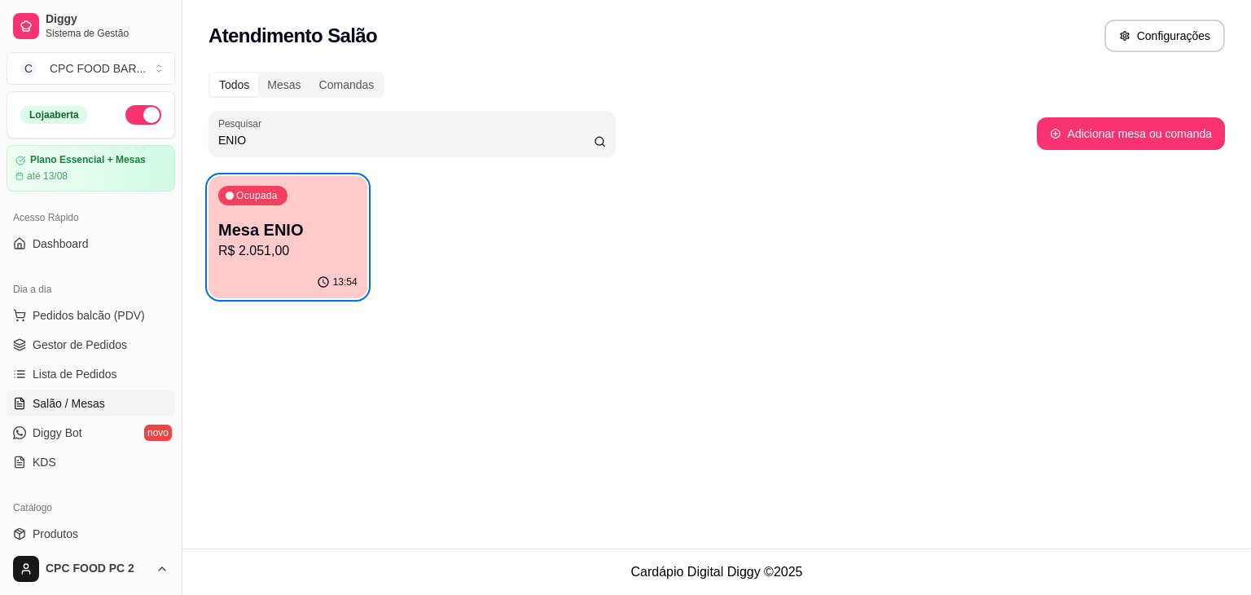
click at [253, 248] on p "R$ 2.051,00" at bounding box center [287, 251] width 139 height 20
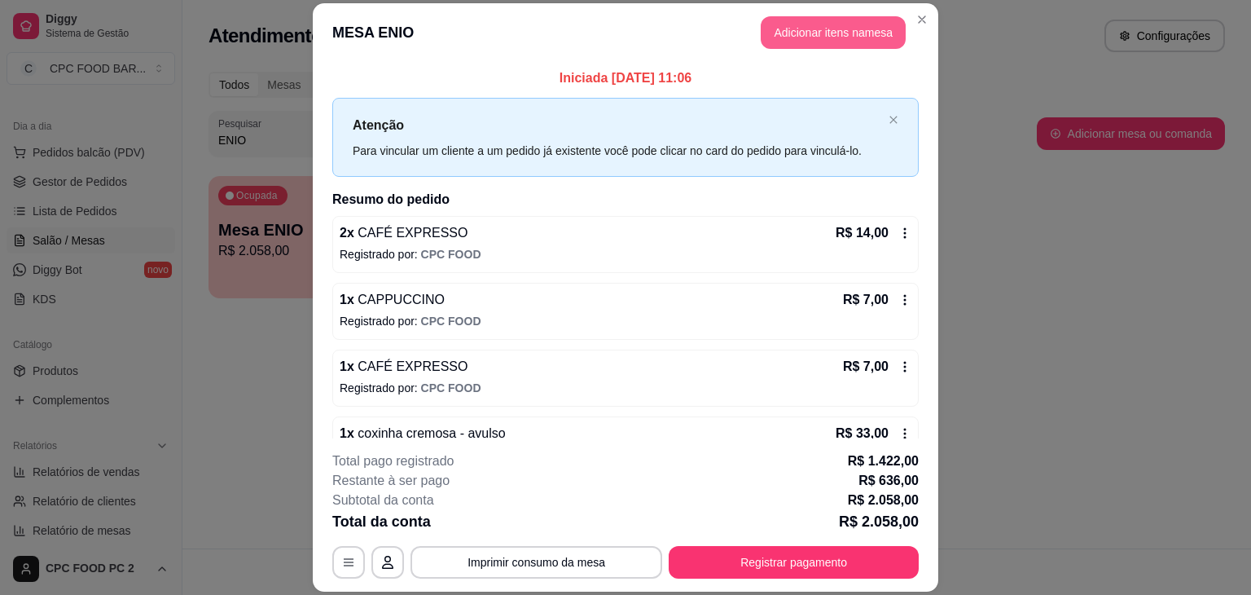
click at [806, 32] on button "Adicionar itens na mesa" at bounding box center [833, 32] width 145 height 33
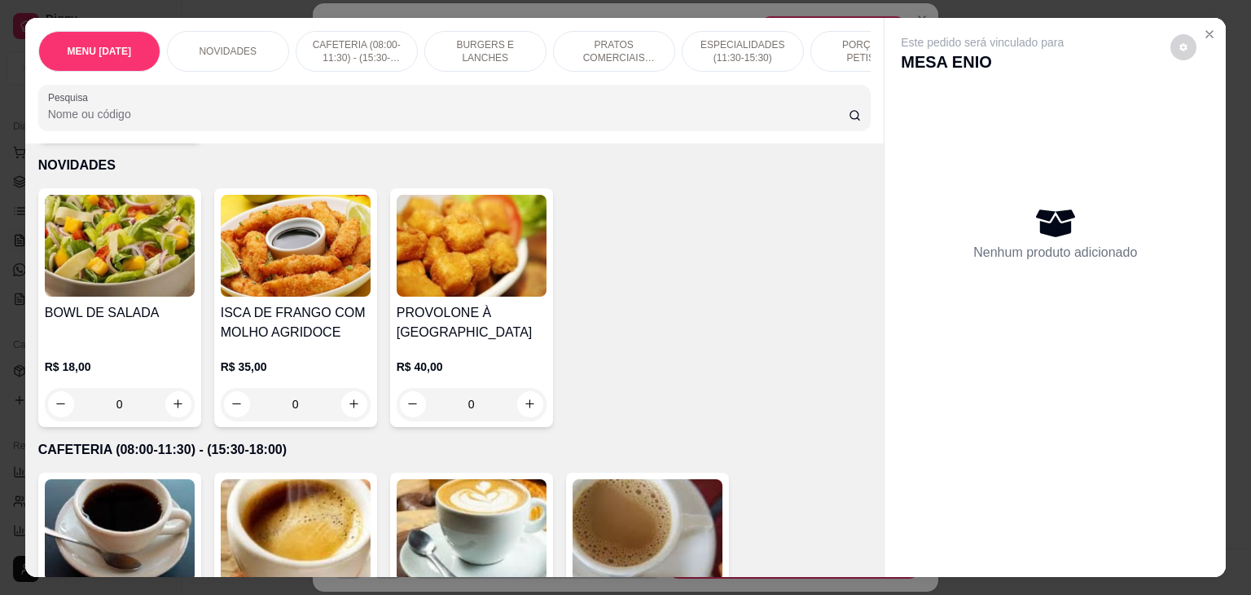
scroll to position [570, 0]
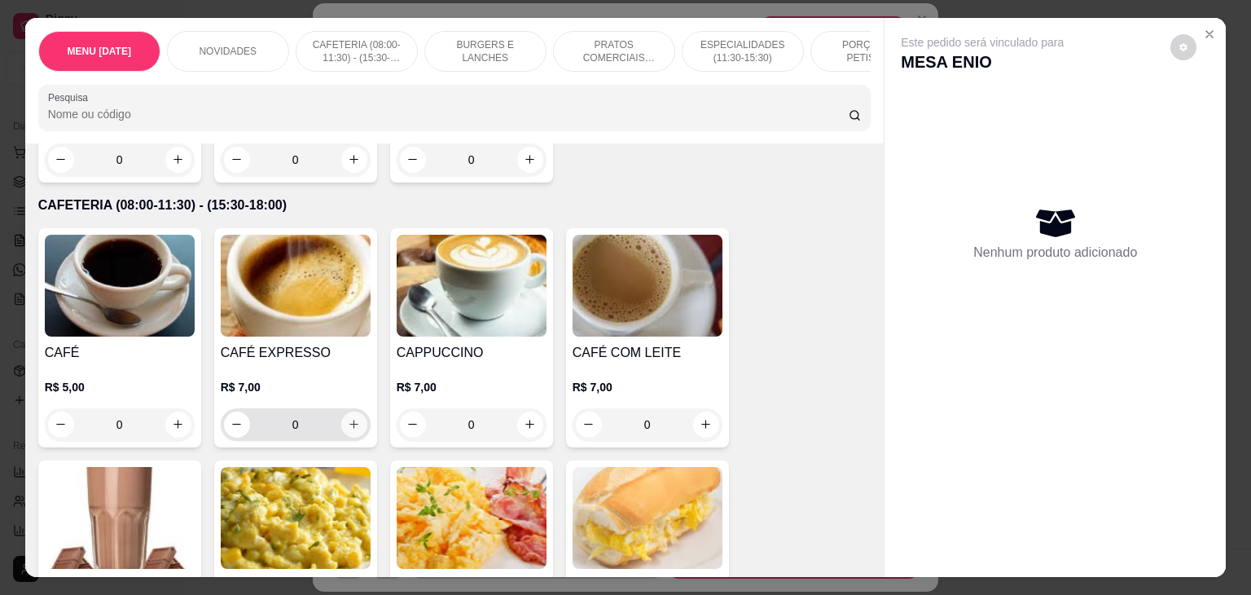
click at [348, 424] on icon "increase-product-quantity" at bounding box center [354, 424] width 12 height 12
type input "1"
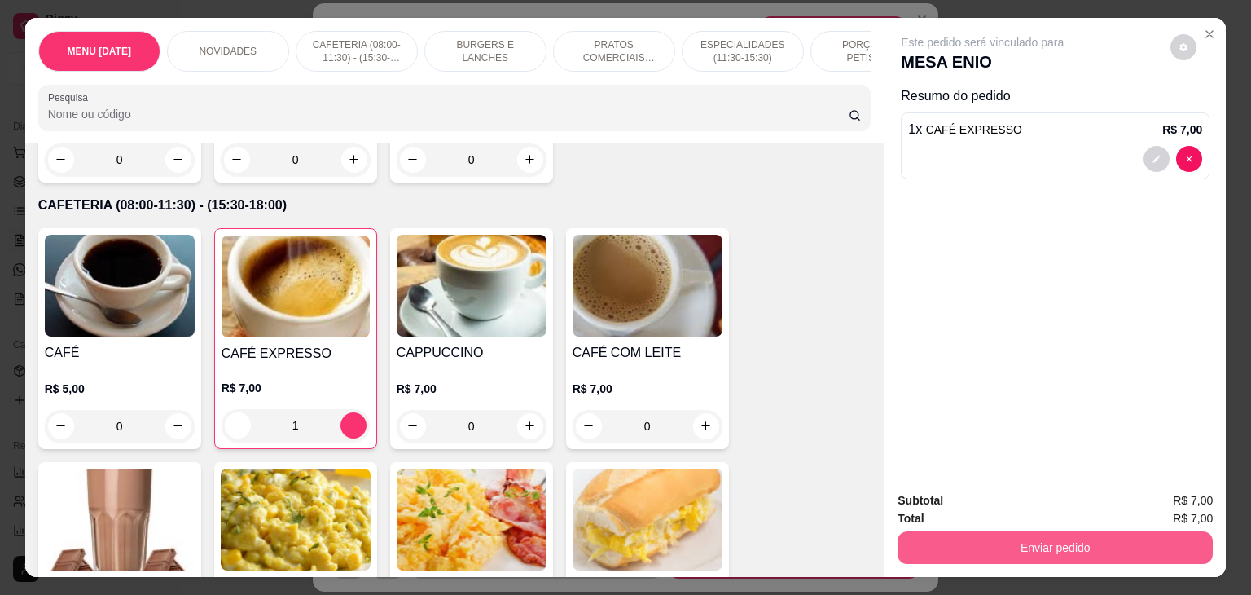
click at [964, 550] on button "Enviar pedido" at bounding box center [1055, 547] width 315 height 33
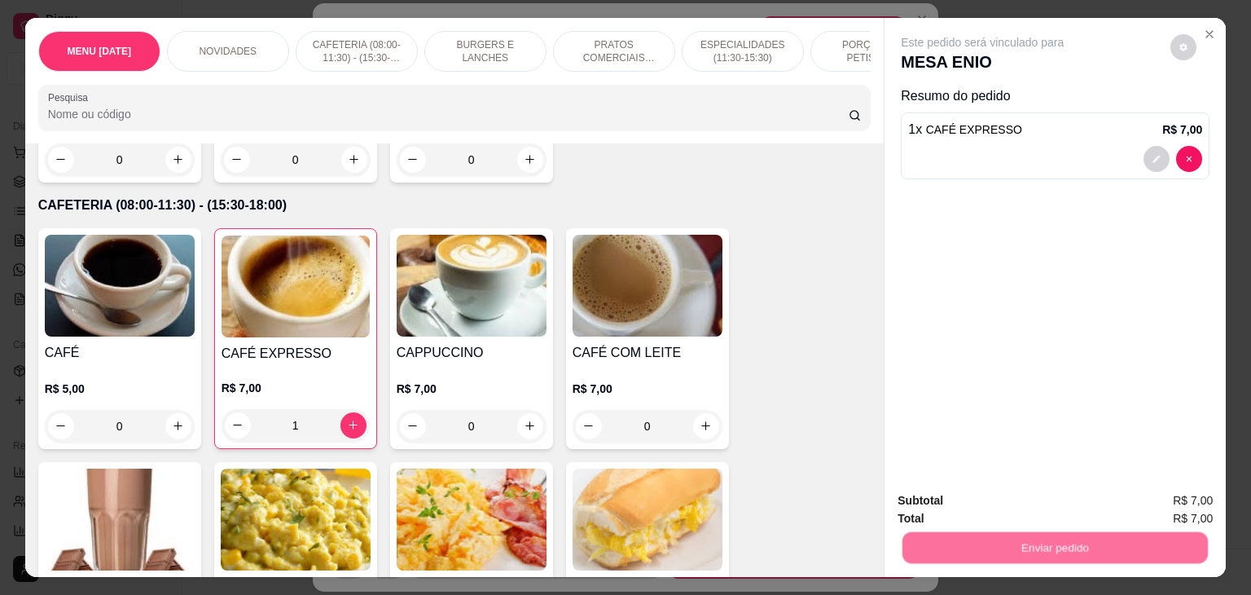
click at [962, 507] on button "Não registrar e enviar pedido" at bounding box center [1000, 500] width 169 height 31
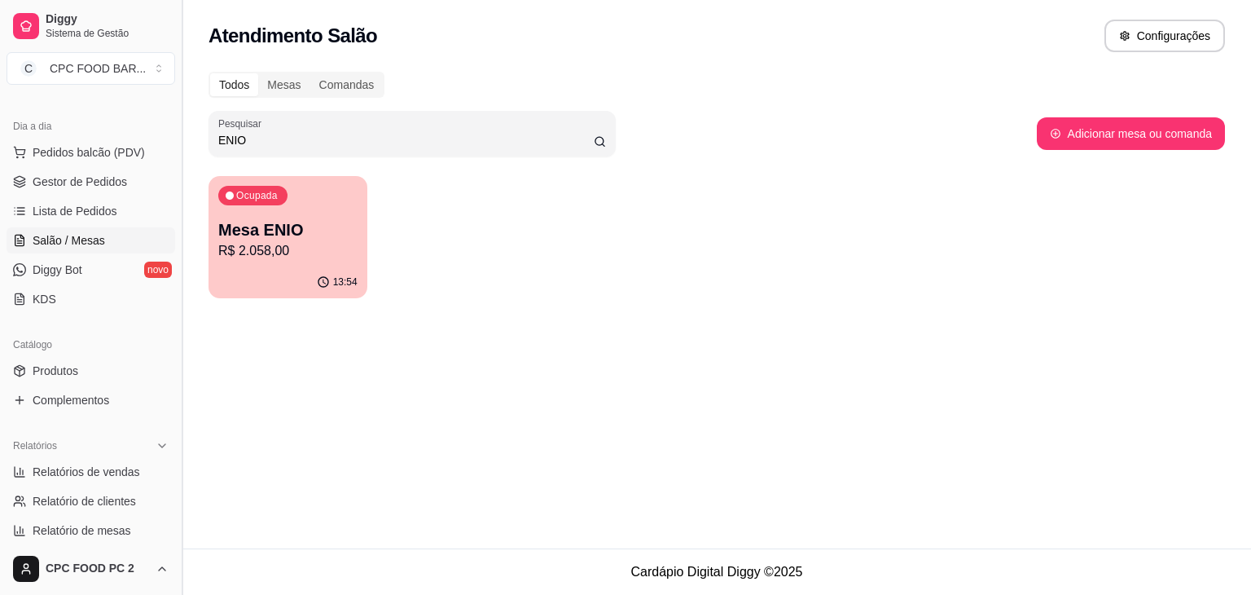
drag, startPoint x: 257, startPoint y: 138, endPoint x: 186, endPoint y: 134, distance: 71.7
click at [186, 134] on div "Diggy Sistema de Gestão C CPC FOOD BAR ... Loja aberta Plano Essencial + Mesas …" at bounding box center [625, 297] width 1251 height 595
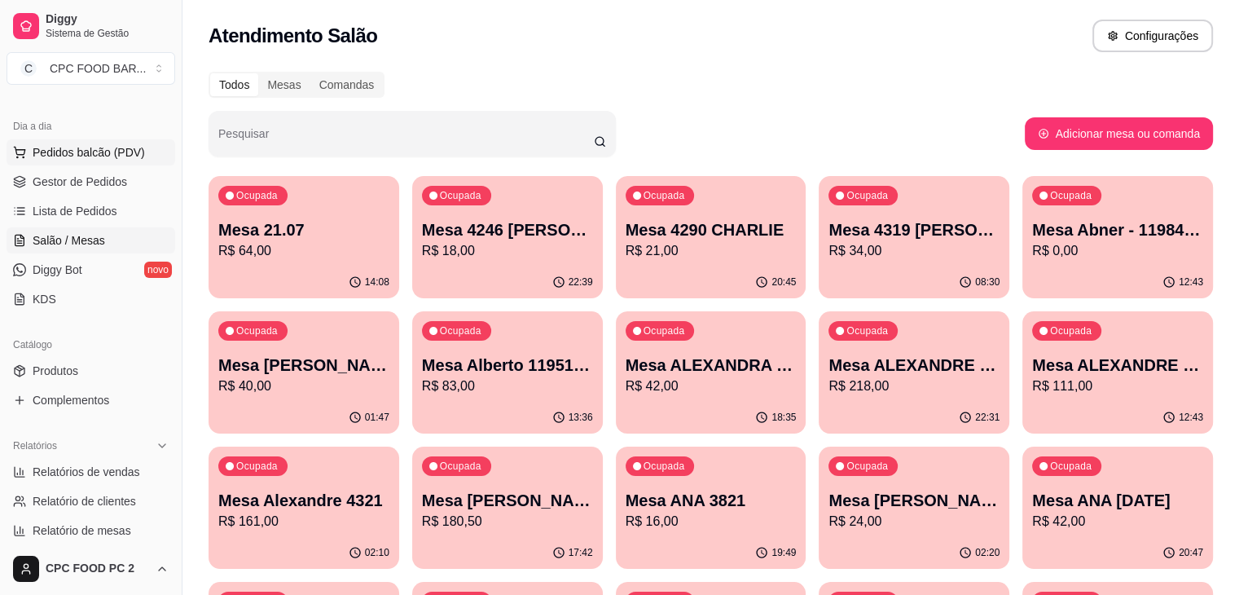
click at [99, 149] on span "Pedidos balcão (PDV)" at bounding box center [89, 152] width 112 height 16
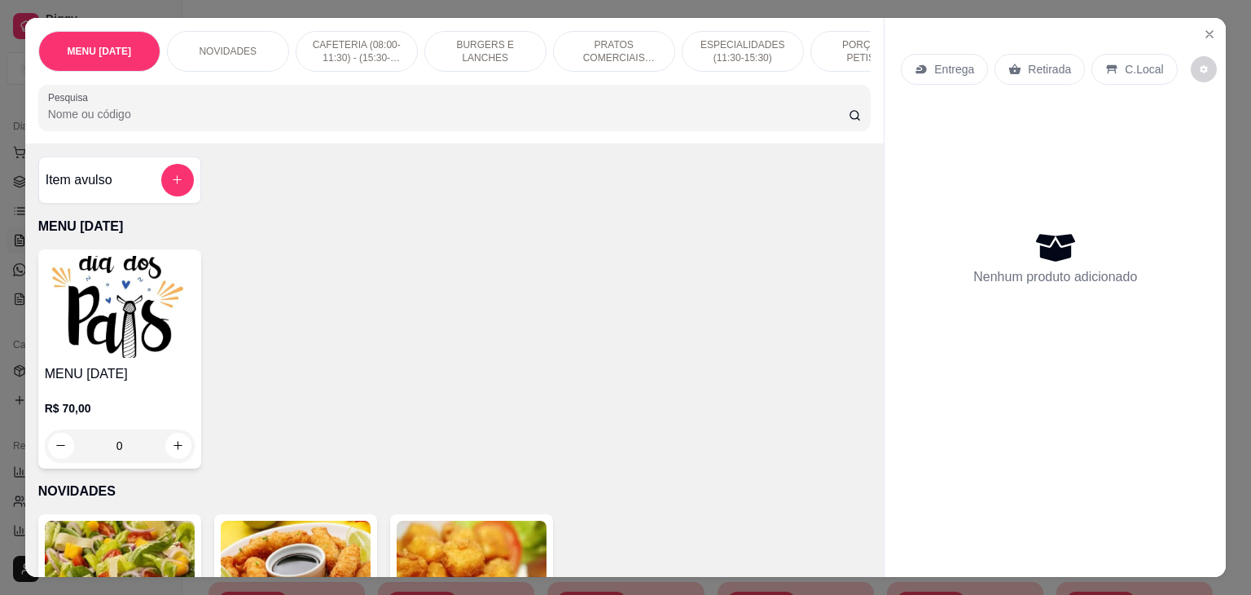
click at [81, 304] on img at bounding box center [120, 307] width 150 height 102
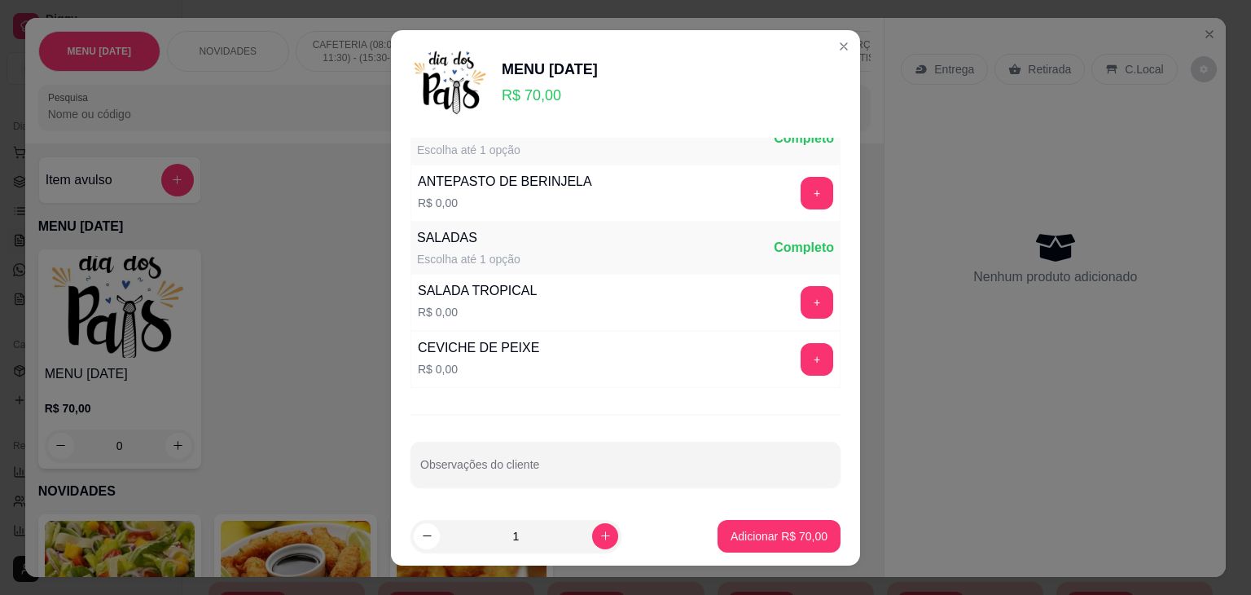
scroll to position [35, 0]
click at [553, 244] on div "SALADAS Escolha até 1 opção Completo" at bounding box center [626, 246] width 430 height 52
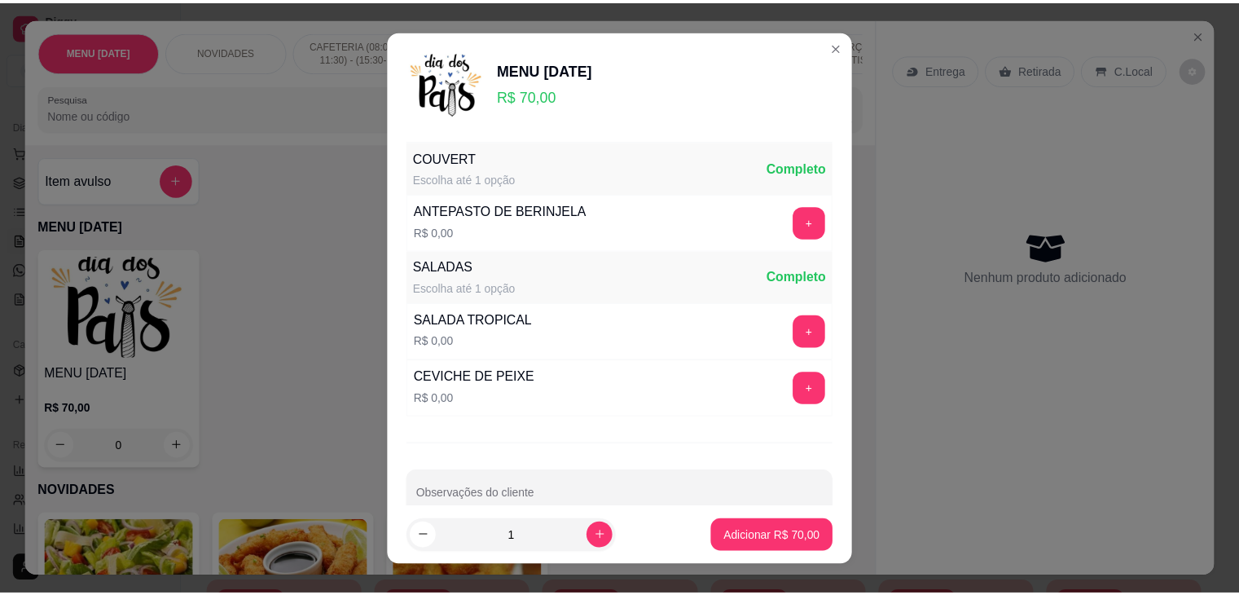
scroll to position [0, 0]
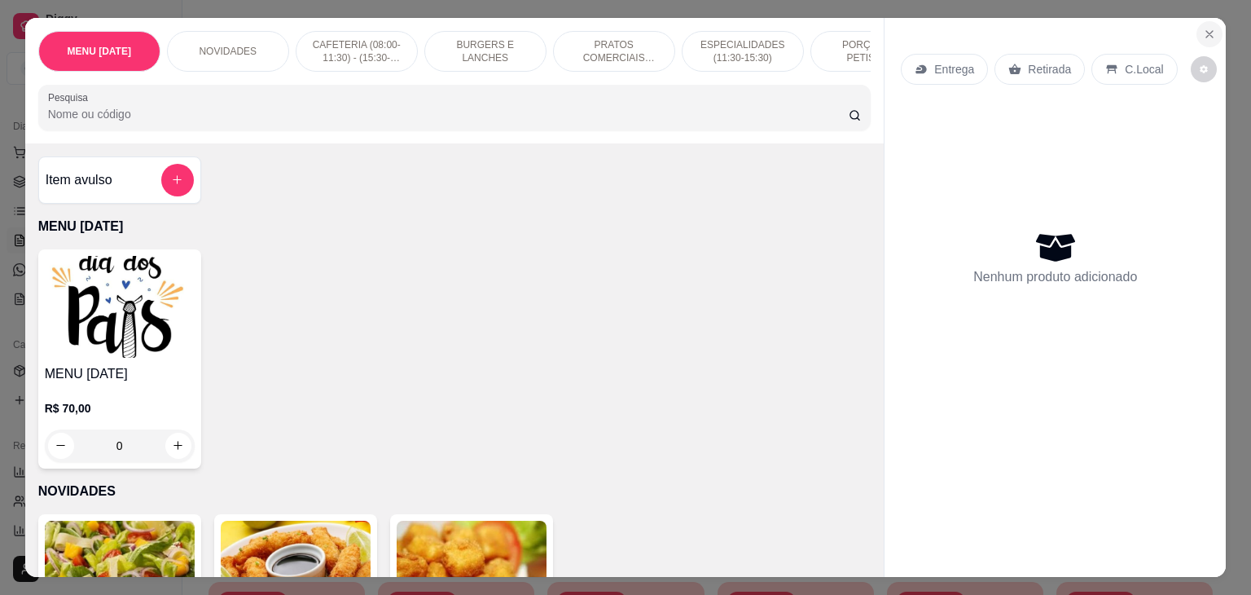
click at [1206, 31] on icon "Close" at bounding box center [1209, 34] width 7 height 7
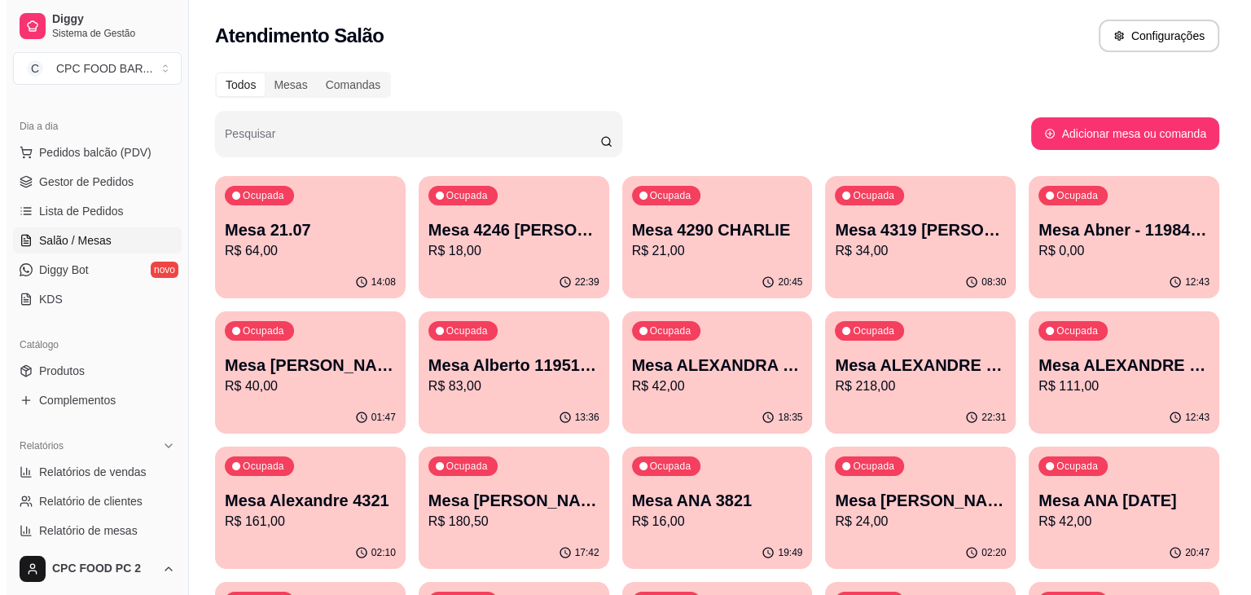
scroll to position [577, 0]
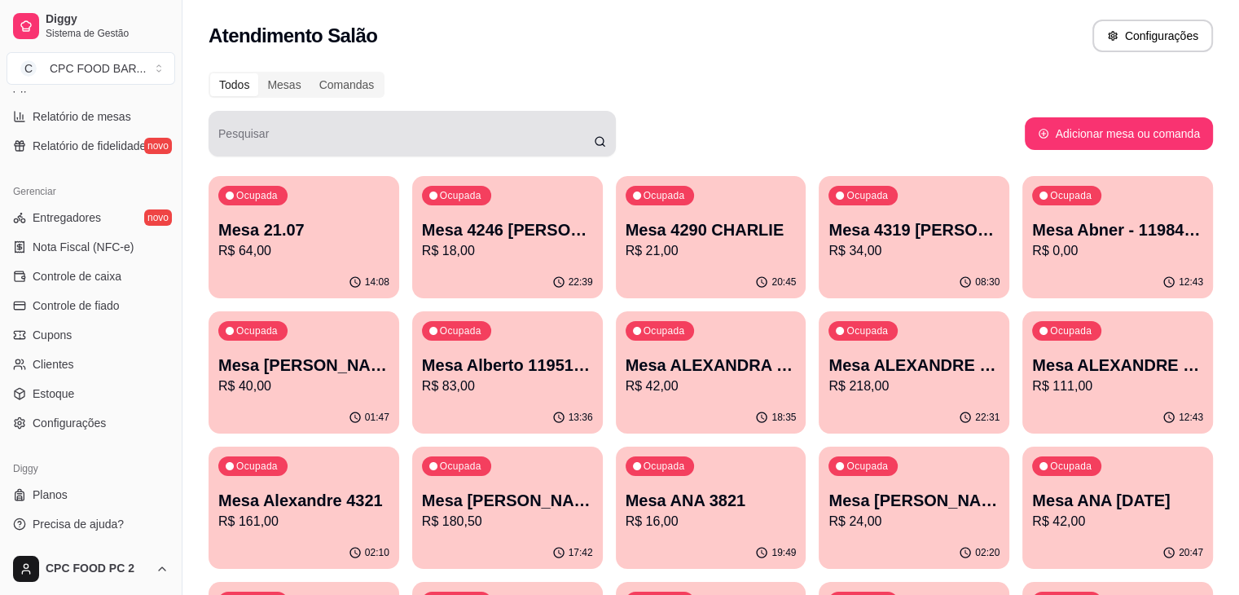
click at [544, 120] on div at bounding box center [412, 133] width 388 height 33
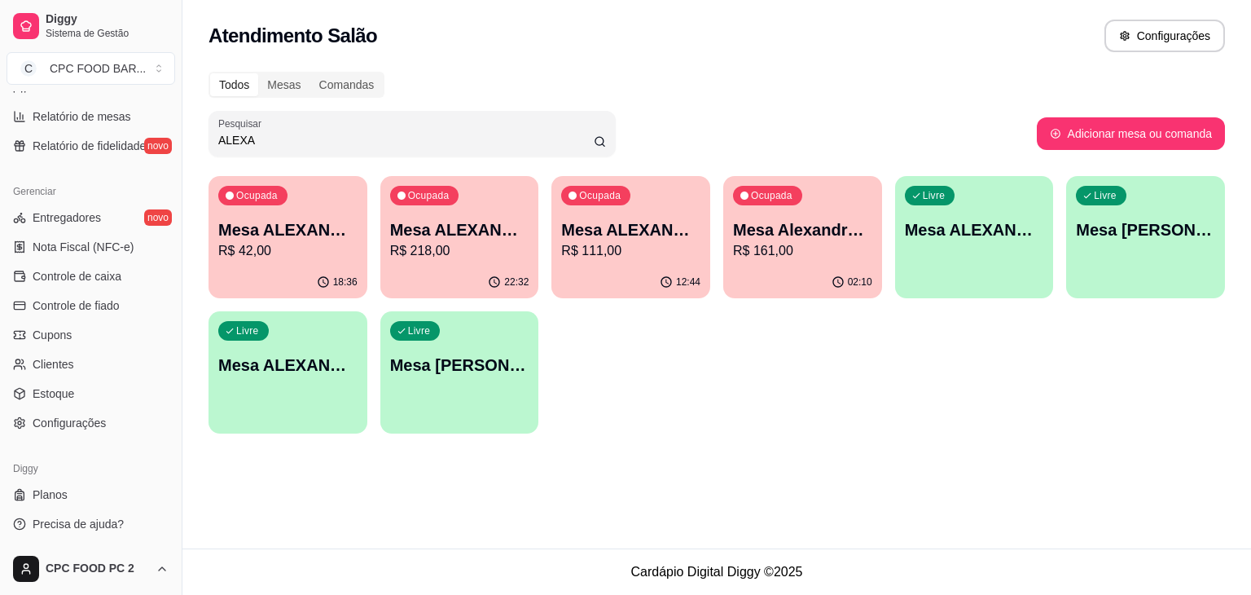
click at [459, 235] on p "Mesa ALEXANDRE 3913" at bounding box center [459, 229] width 139 height 23
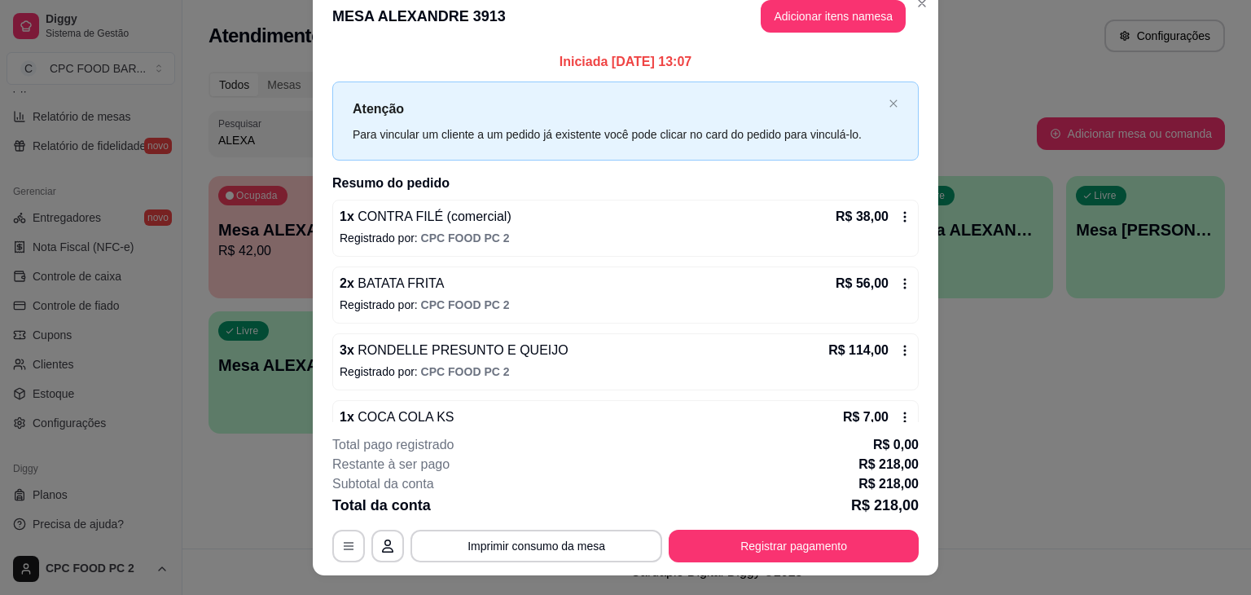
scroll to position [0, 0]
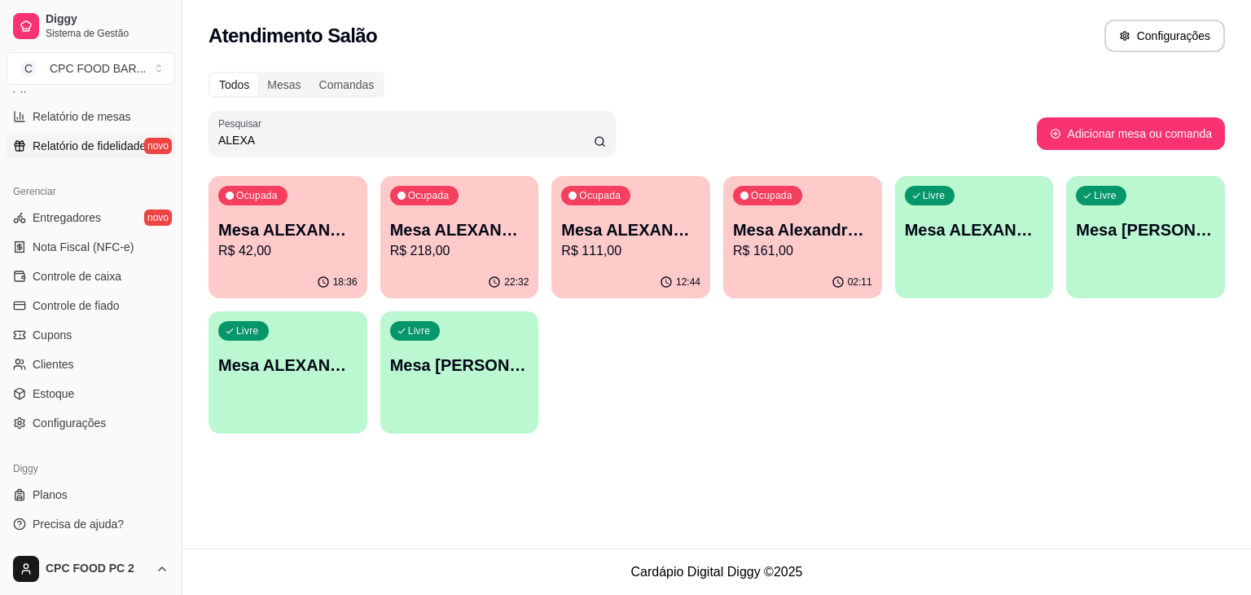
drag, startPoint x: 276, startPoint y: 140, endPoint x: 134, endPoint y: 143, distance: 141.7
click at [134, 143] on div "Diggy Sistema de Gestão C CPC FOOD BAR ... Loja aberta Plano Essencial + Mesas …" at bounding box center [625, 297] width 1251 height 595
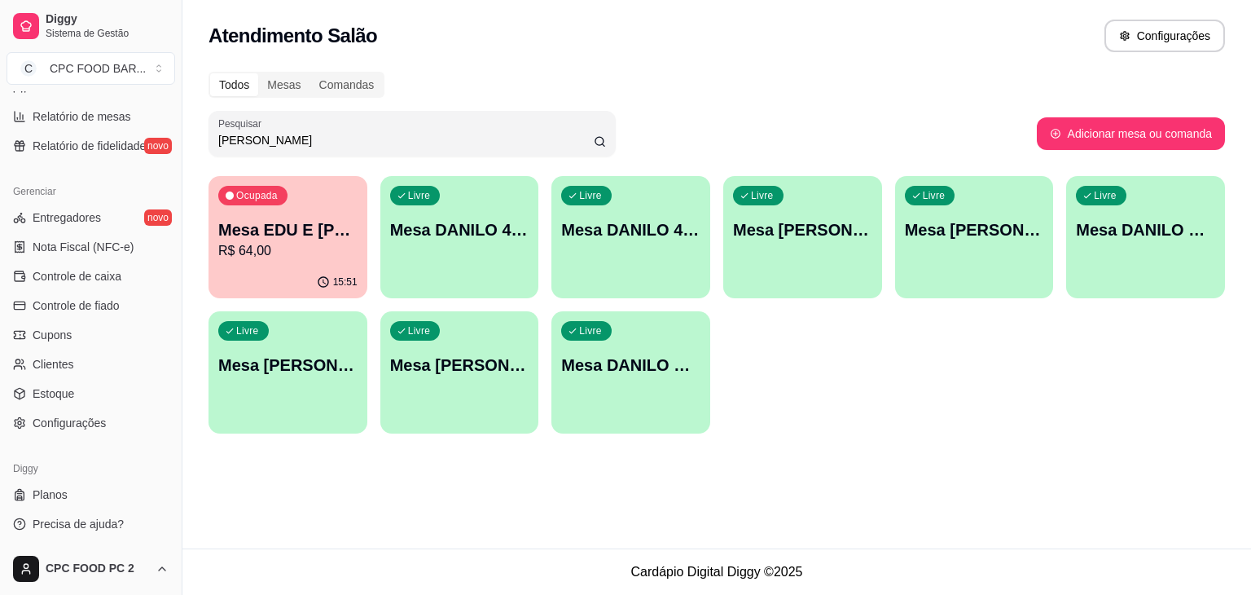
type input "[PERSON_NAME]"
click at [446, 226] on p "Mesa DANILO 4249" at bounding box center [459, 230] width 135 height 22
click at [606, 230] on p "Mesa DANILO 4306" at bounding box center [630, 229] width 139 height 23
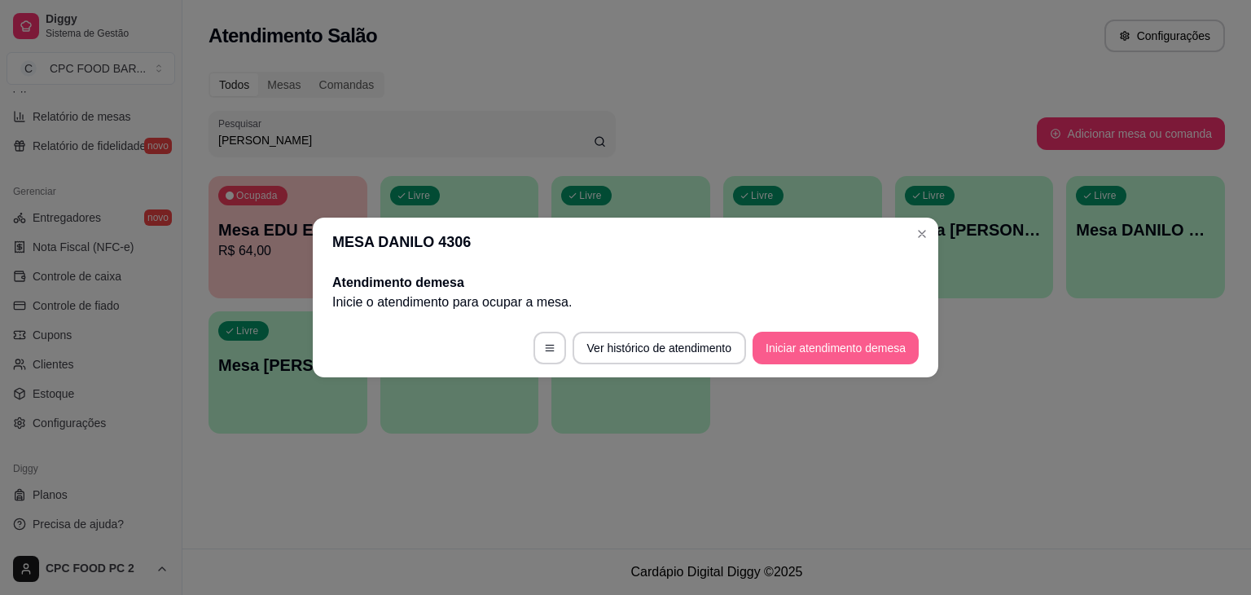
click at [801, 346] on button "Iniciar atendimento de mesa" at bounding box center [836, 347] width 166 height 33
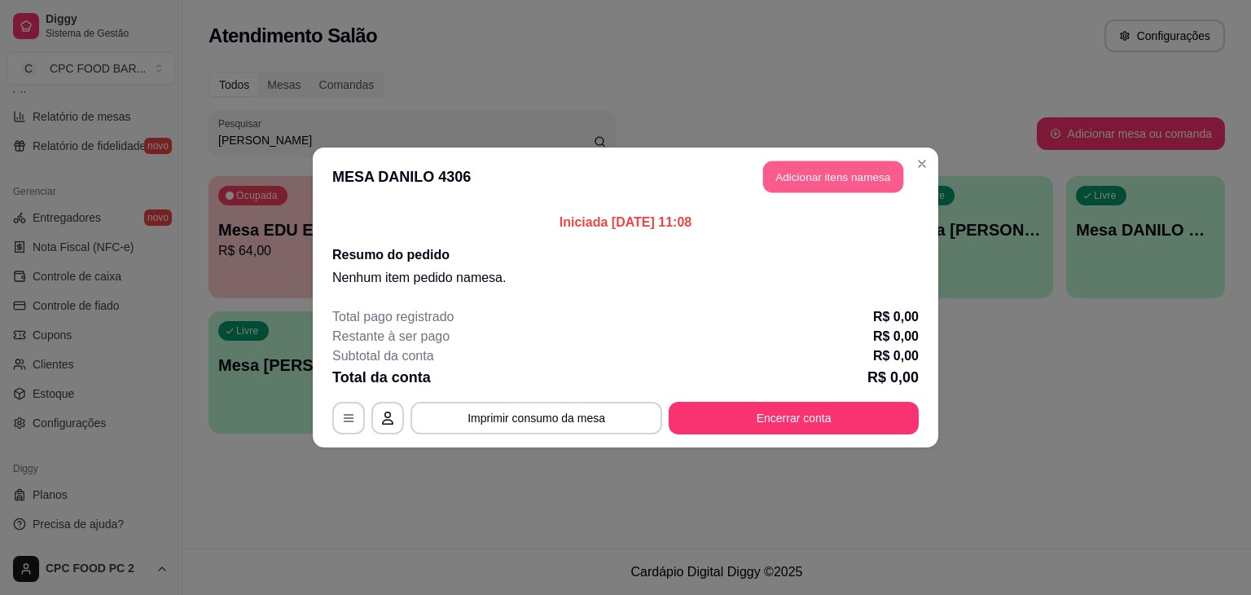
click at [841, 161] on button "Adicionar itens na mesa" at bounding box center [833, 177] width 140 height 32
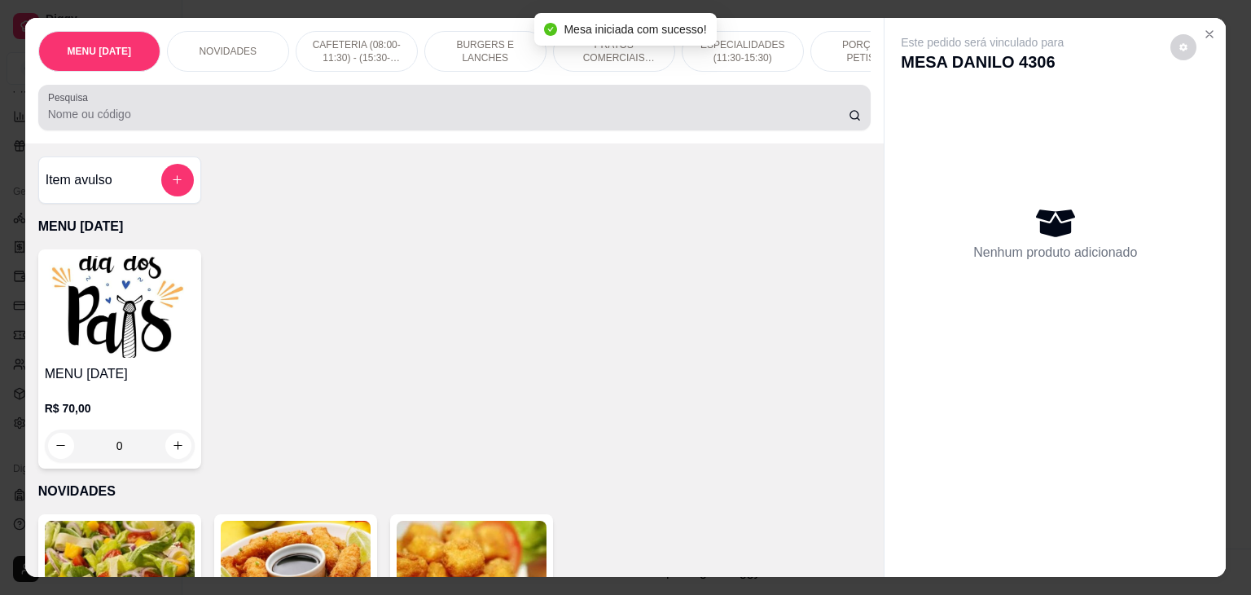
click at [156, 106] on div at bounding box center [455, 107] width 814 height 33
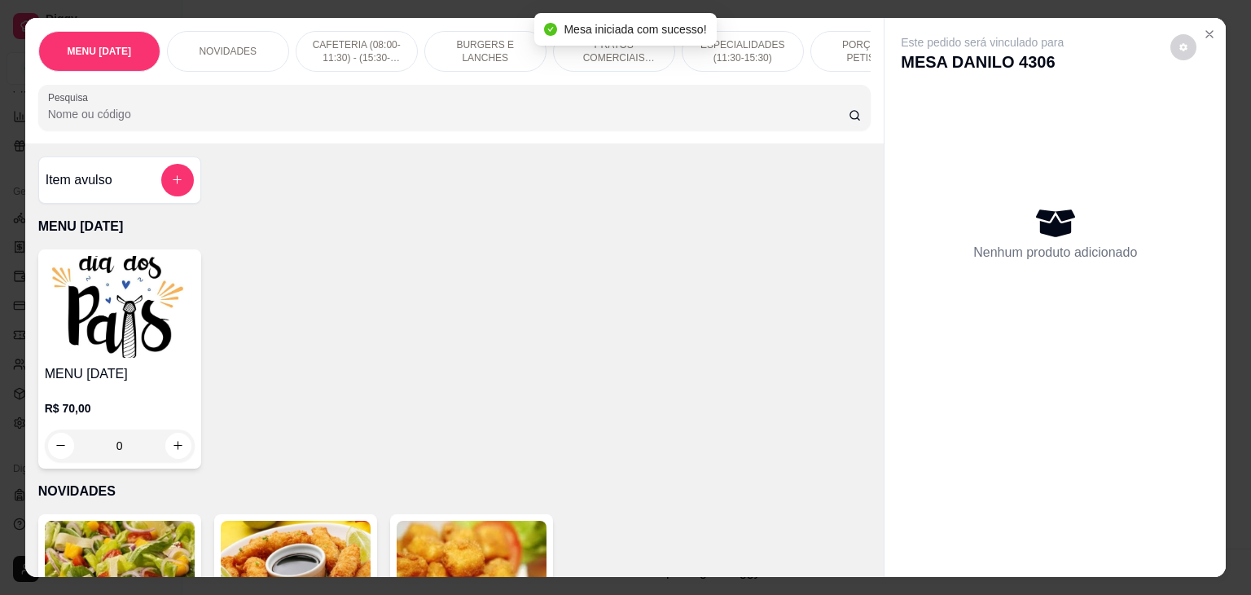
click at [148, 122] on input "Pesquisa" at bounding box center [448, 114] width 801 height 16
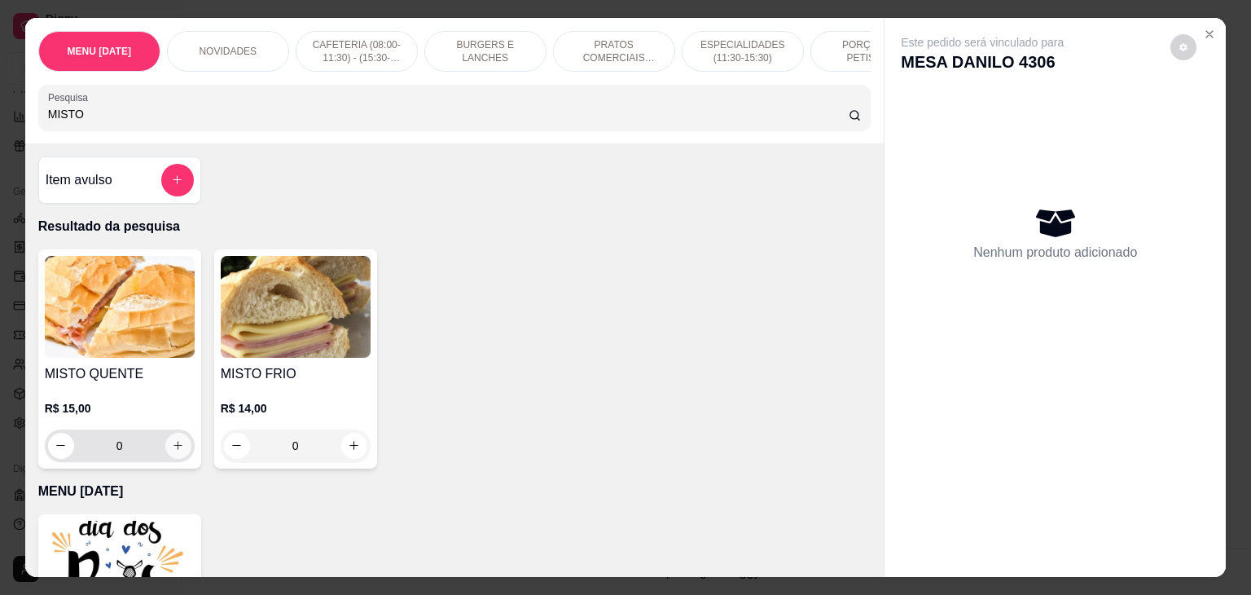
type input "MISTO"
click at [173, 452] on icon "increase-product-quantity" at bounding box center [178, 446] width 12 height 12
type input "1"
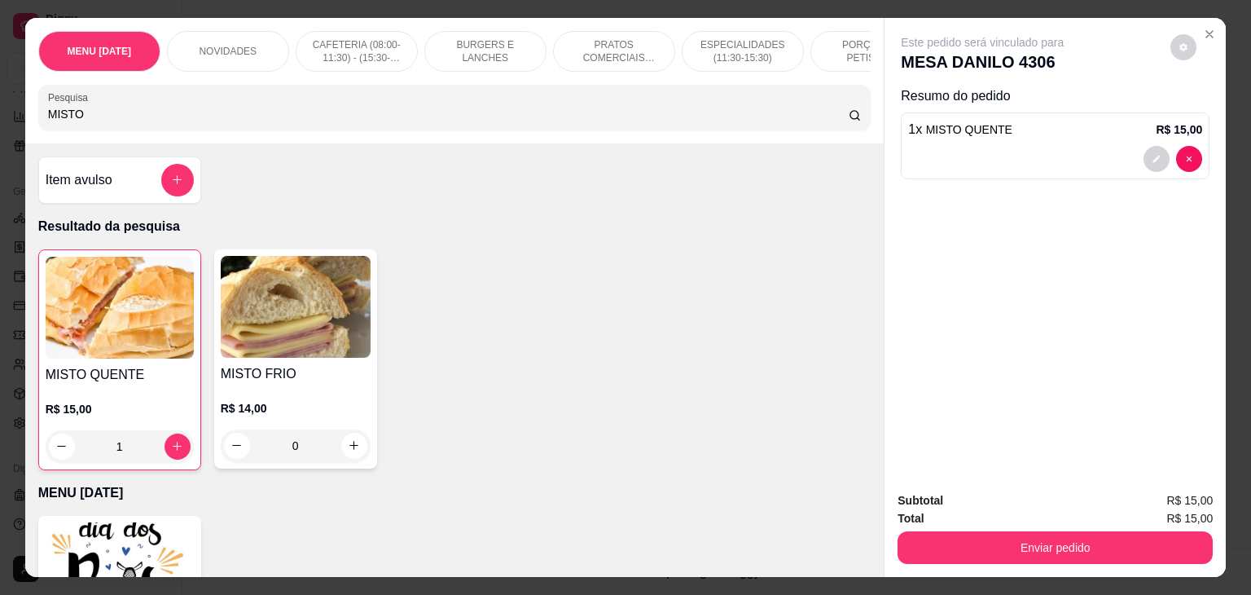
drag, startPoint x: 59, startPoint y: 111, endPoint x: 0, endPoint y: 112, distance: 59.5
click at [0, 112] on div "MENU [DATE] NOVIDADES CAFETERIA (08:00-11:30) - (15:30-18:00) BURGERS E LANCHES…" at bounding box center [625, 297] width 1251 height 595
drag, startPoint x: 68, startPoint y: 116, endPoint x: 0, endPoint y: 117, distance: 67.6
click at [0, 117] on div "MENU [DATE] NOVIDADES CAFETERIA (08:00-11:30) - (15:30-18:00) BURGERS E LANCHES…" at bounding box center [625, 297] width 1251 height 595
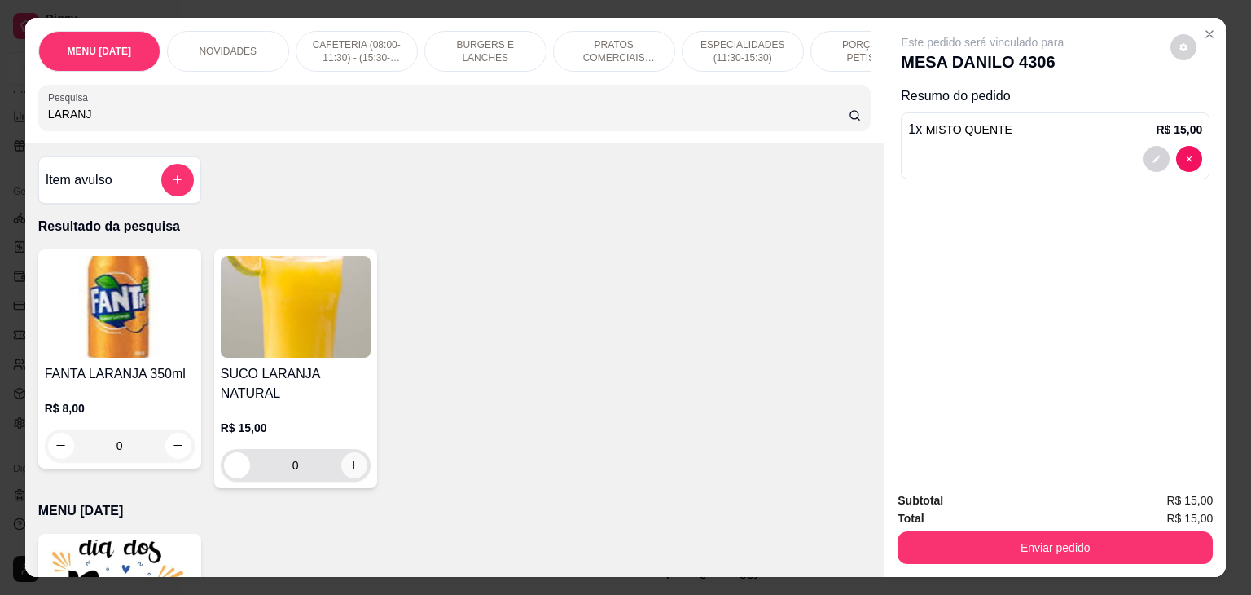
type input "LARANJ"
click at [348, 459] on icon "increase-product-quantity" at bounding box center [354, 465] width 12 height 12
type input "1"
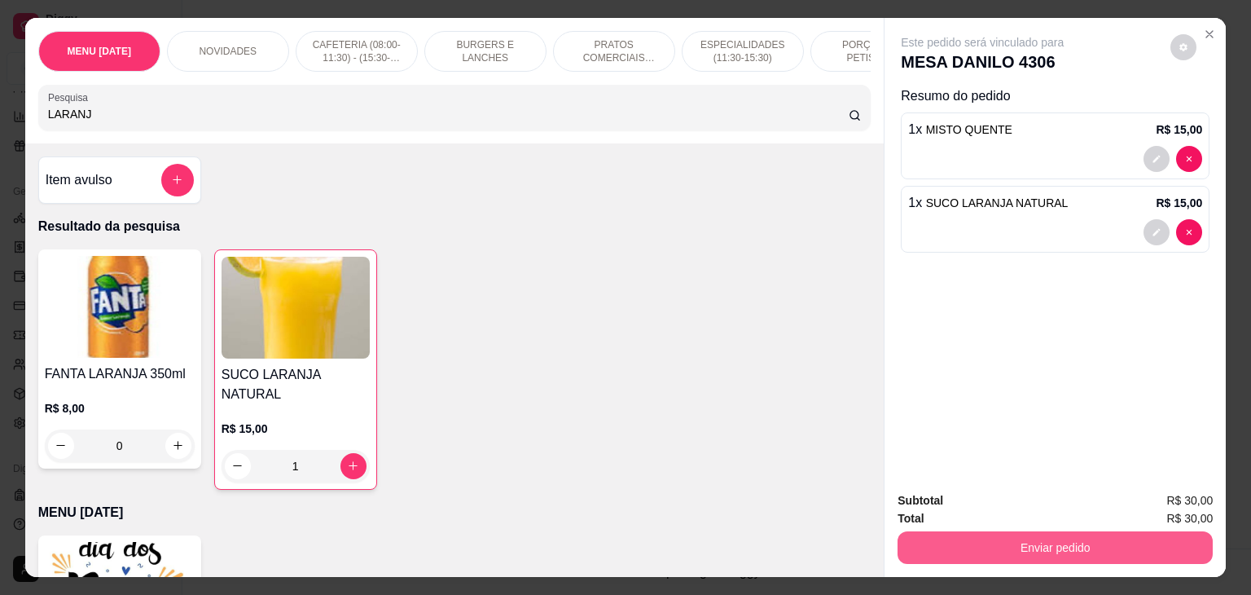
click at [1007, 531] on button "Enviar pedido" at bounding box center [1055, 547] width 315 height 33
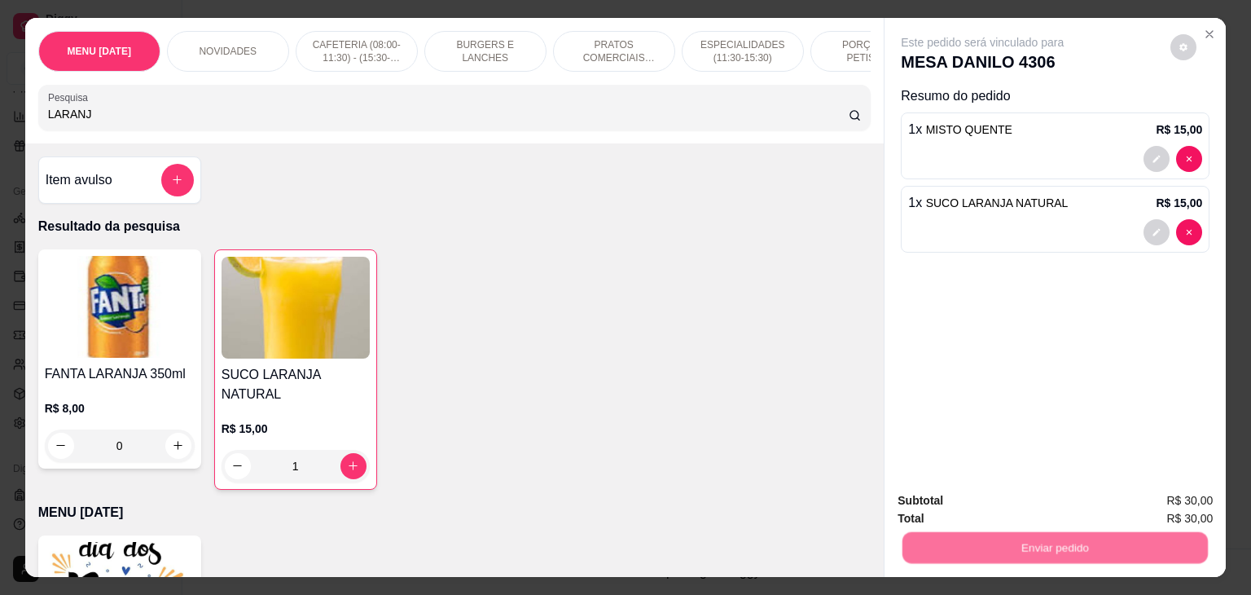
click at [1013, 496] on button "Não registrar e enviar pedido" at bounding box center [1001, 500] width 165 height 30
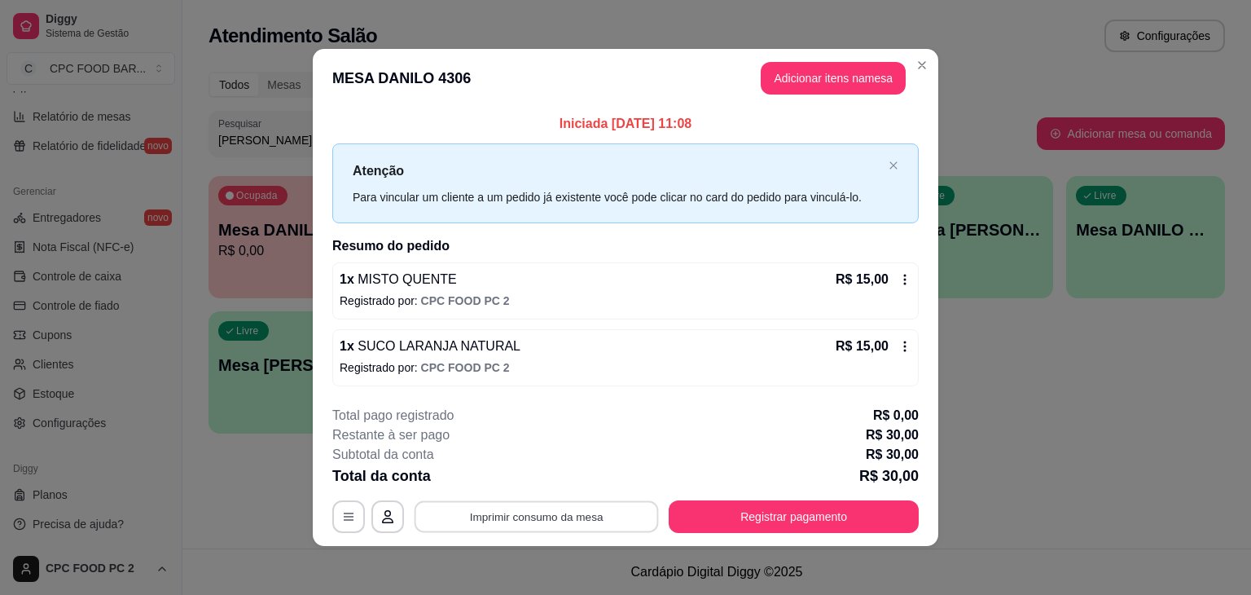
click at [499, 519] on button "Imprimir consumo da mesa" at bounding box center [537, 516] width 244 height 32
